Goal: Task Accomplishment & Management: Use online tool/utility

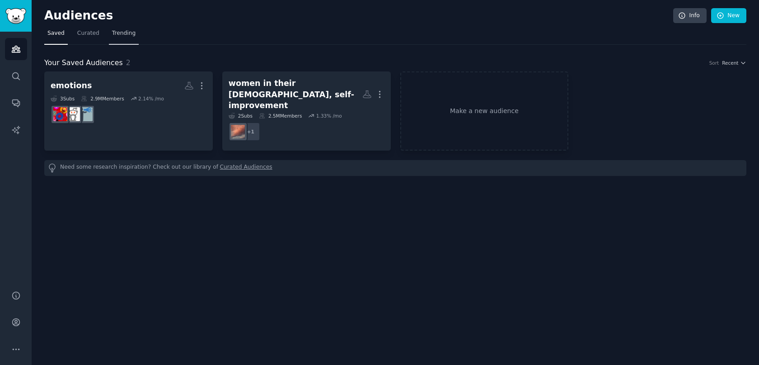
click at [126, 31] on span "Trending" at bounding box center [124, 33] width 24 height 8
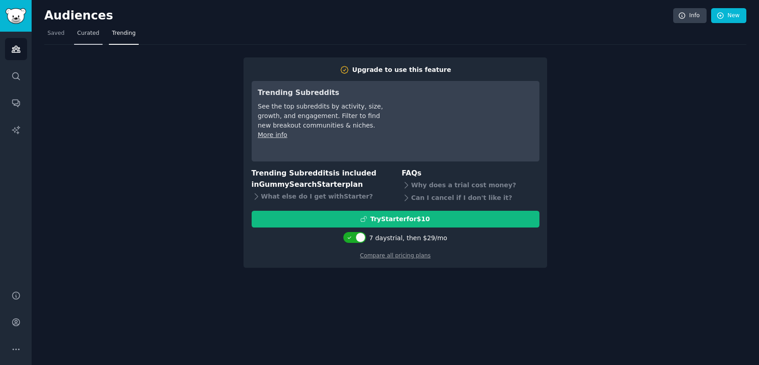
click at [90, 38] on link "Curated" at bounding box center [88, 35] width 28 height 19
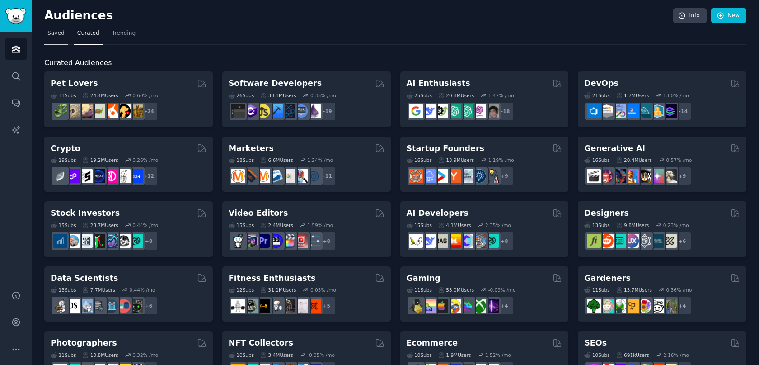
click at [53, 33] on span "Saved" at bounding box center [55, 33] width 17 height 8
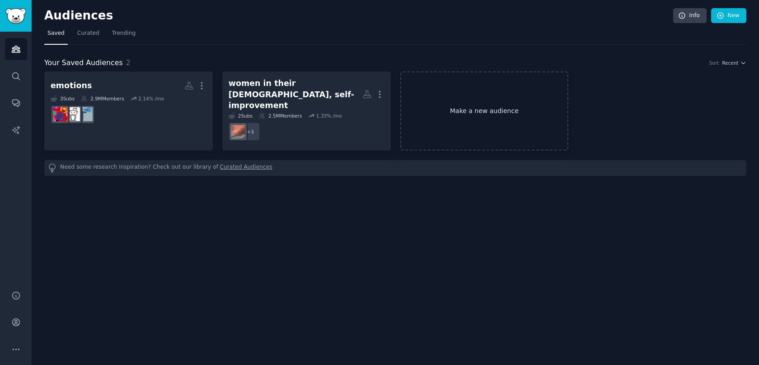
click at [434, 113] on link "Make a new audience" at bounding box center [484, 110] width 169 height 79
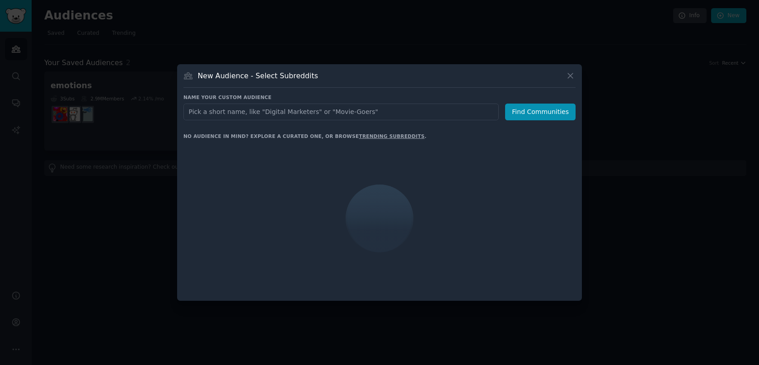
click at [382, 110] on input "text" at bounding box center [342, 112] width 316 height 17
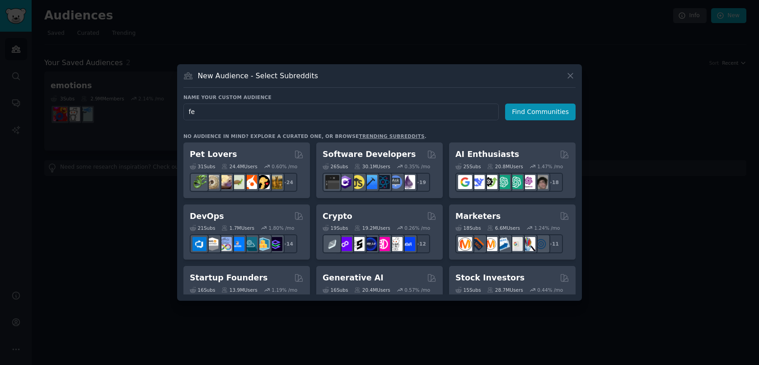
type input "f"
type input "getting defensive"
click at [542, 112] on button "Find Communities" at bounding box center [540, 112] width 71 height 17
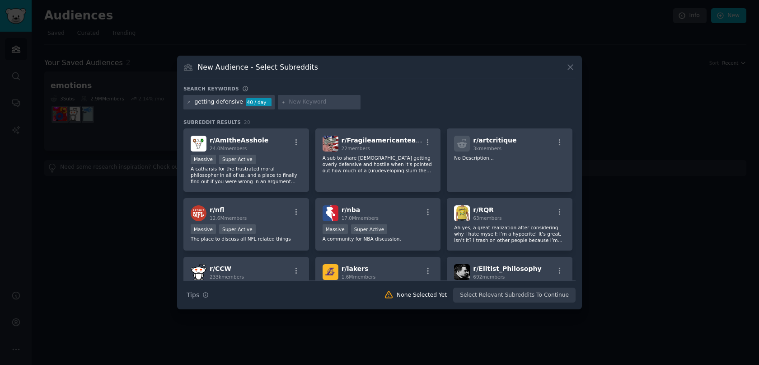
click at [571, 69] on icon at bounding box center [570, 66] width 9 height 9
